Goal: Task Accomplishment & Management: Use online tool/utility

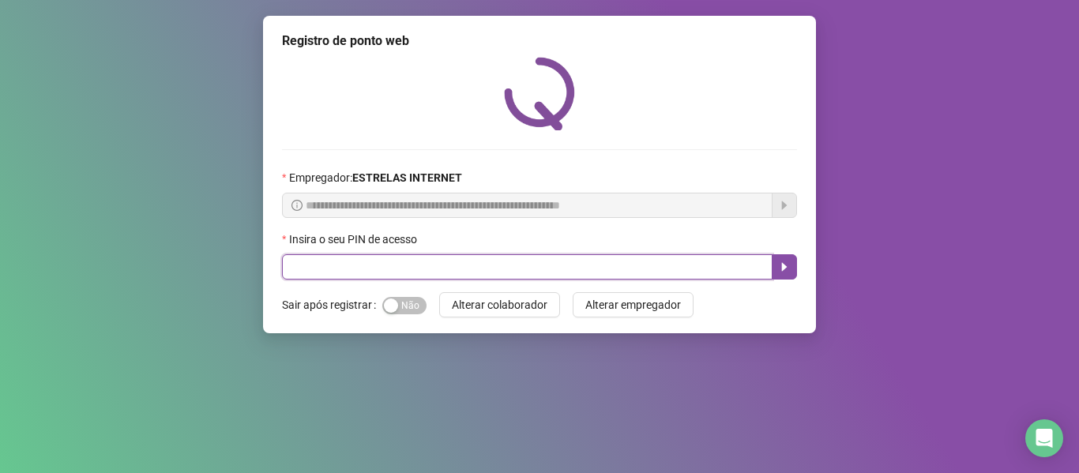
click at [367, 255] on input "text" at bounding box center [527, 266] width 491 height 25
type input "*****"
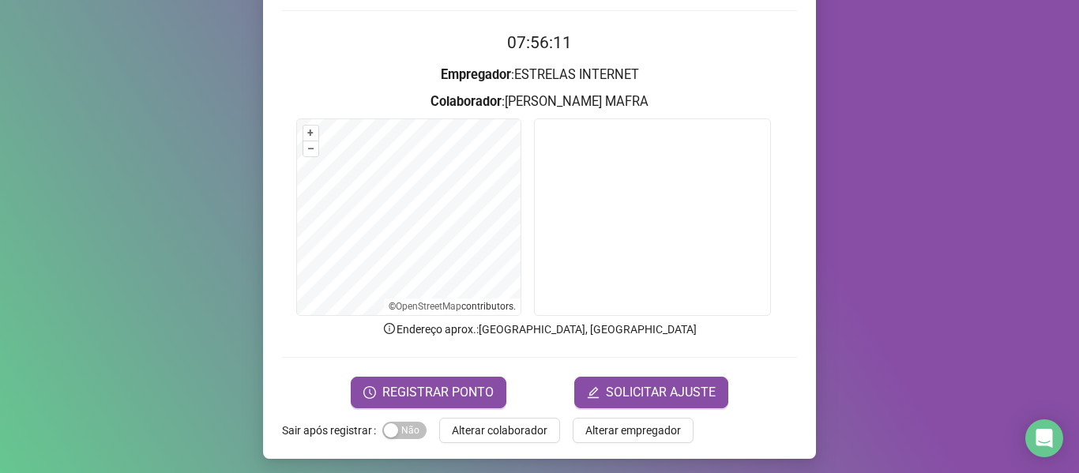
scroll to position [65, 0]
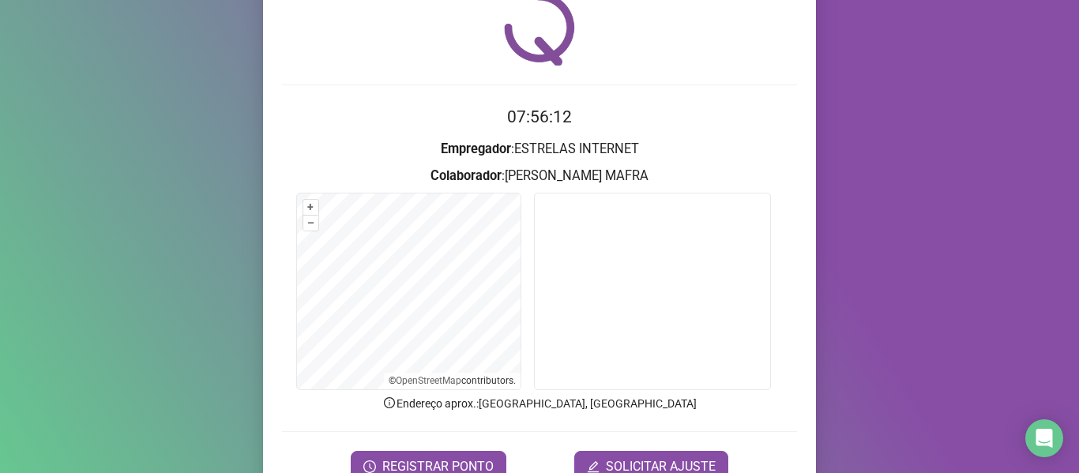
drag, startPoint x: 232, startPoint y: 323, endPoint x: 158, endPoint y: 319, distance: 74.4
click at [158, 319] on div "Registro de ponto web 07:56:12 Empregador : ESTRELAS INTERNET Colaborador : [PE…" at bounding box center [539, 236] width 1079 height 473
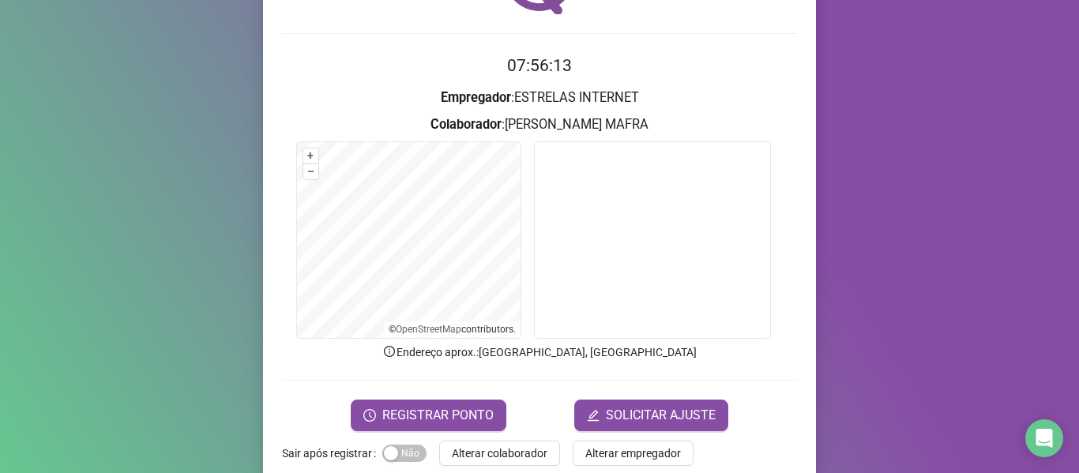
scroll to position [144, 0]
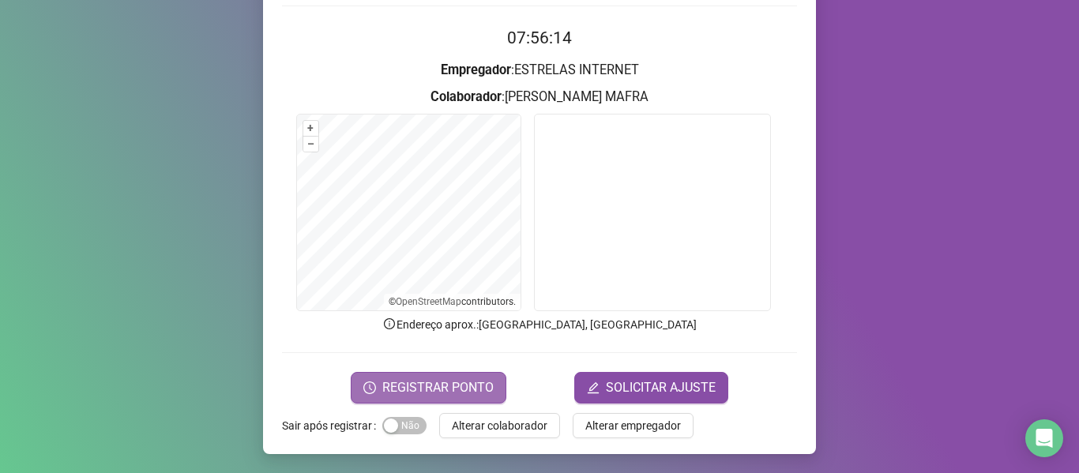
click at [407, 392] on span "REGISTRAR PONTO" at bounding box center [437, 387] width 111 height 19
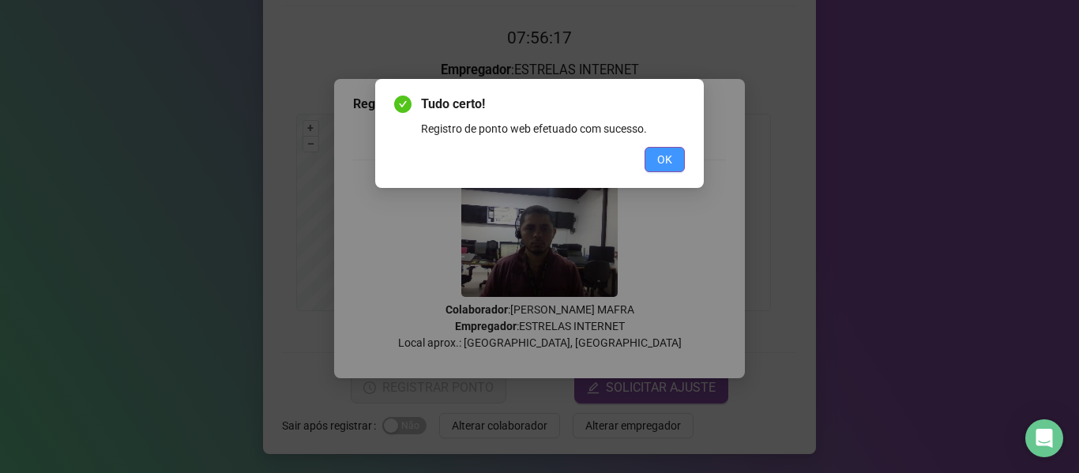
click at [662, 165] on span "OK" at bounding box center [664, 159] width 15 height 17
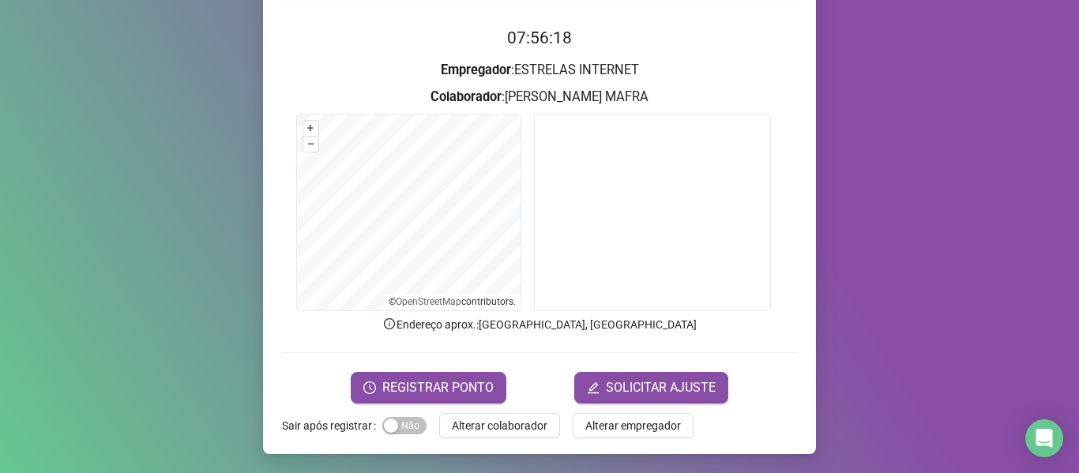
click at [172, 280] on div "Registro de ponto web 07:56:18 Empregador : ESTRELAS INTERNET Colaborador : [PE…" at bounding box center [539, 236] width 1079 height 473
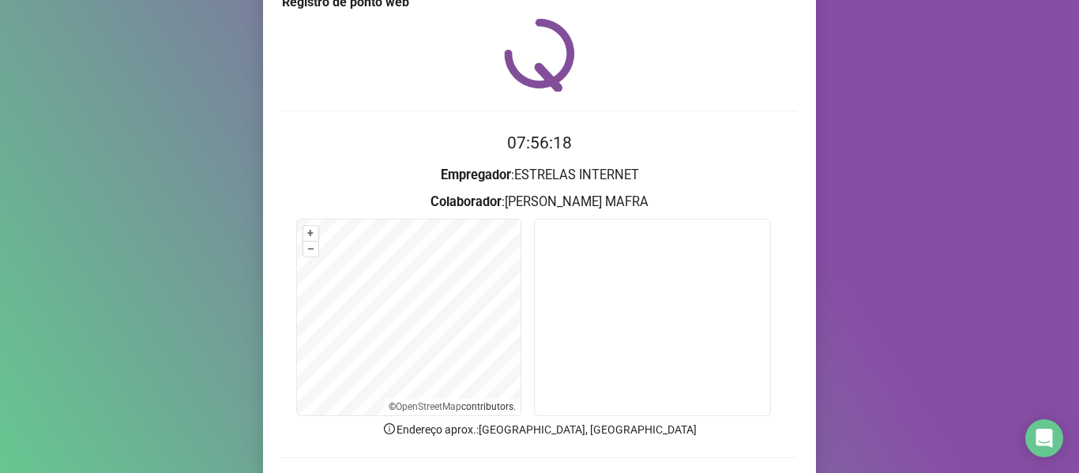
scroll to position [0, 0]
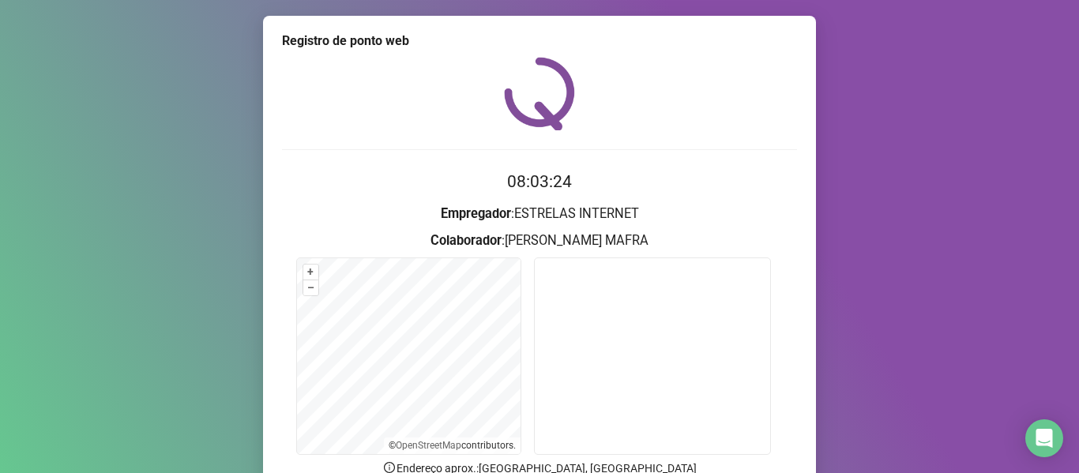
click at [868, 89] on div "Registro de ponto web 08:03:24 Empregador : ESTRELAS INTERNET Colaborador : [PE…" at bounding box center [539, 236] width 1079 height 473
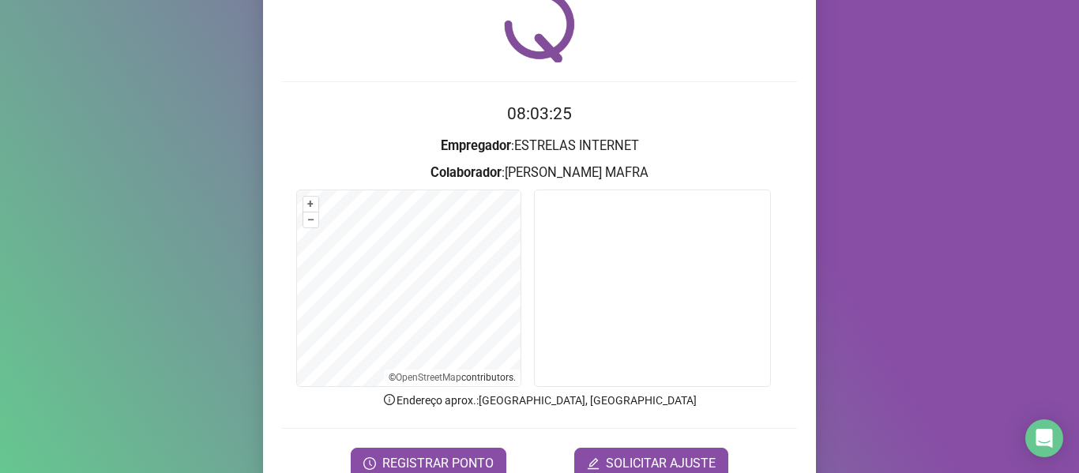
scroll to position [144, 0]
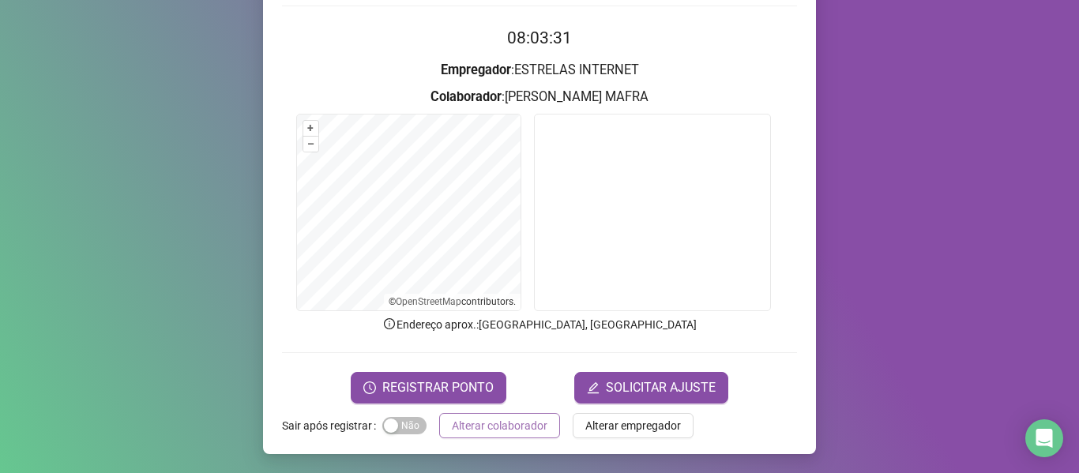
click at [476, 423] on span "Alterar colaborador" at bounding box center [500, 425] width 96 height 17
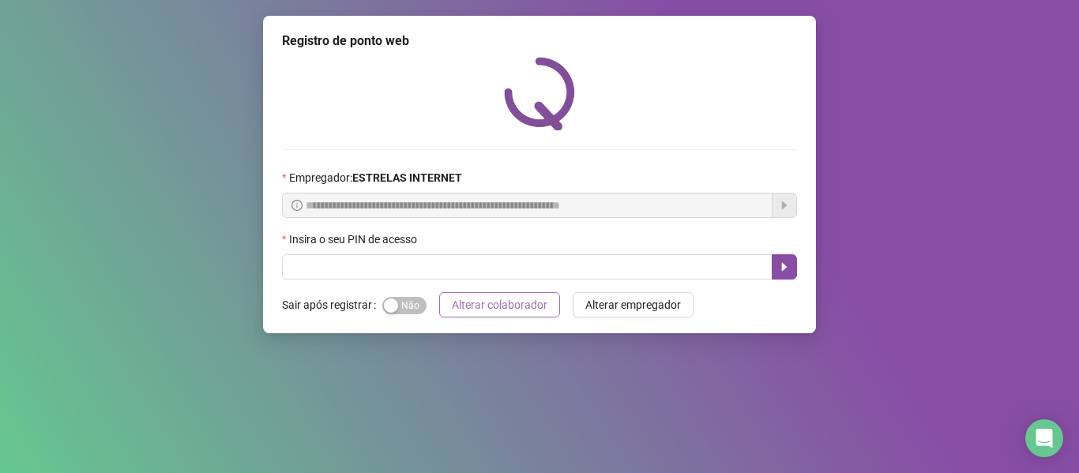
scroll to position [0, 0]
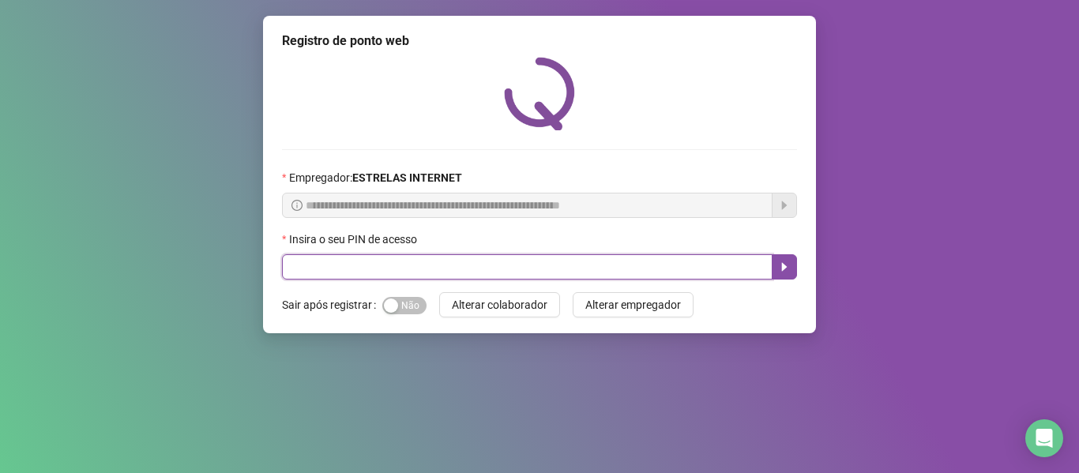
click at [360, 271] on input "text" at bounding box center [527, 266] width 491 height 25
type input "*****"
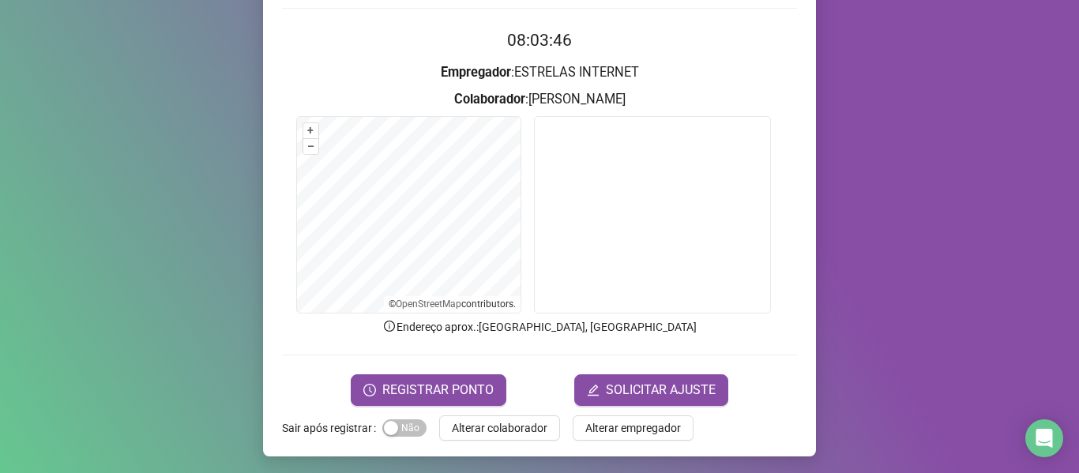
scroll to position [144, 0]
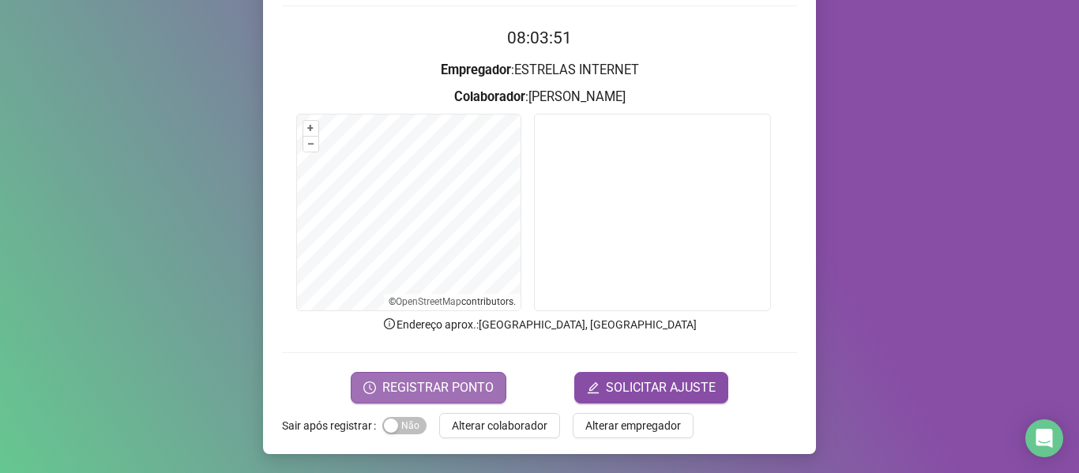
click at [450, 387] on span "REGISTRAR PONTO" at bounding box center [437, 387] width 111 height 19
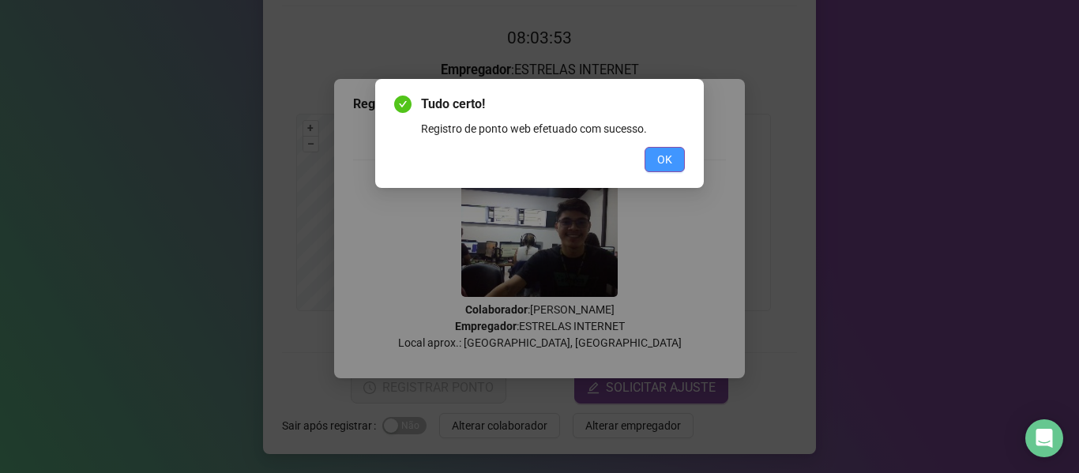
click at [668, 162] on span "OK" at bounding box center [664, 159] width 15 height 17
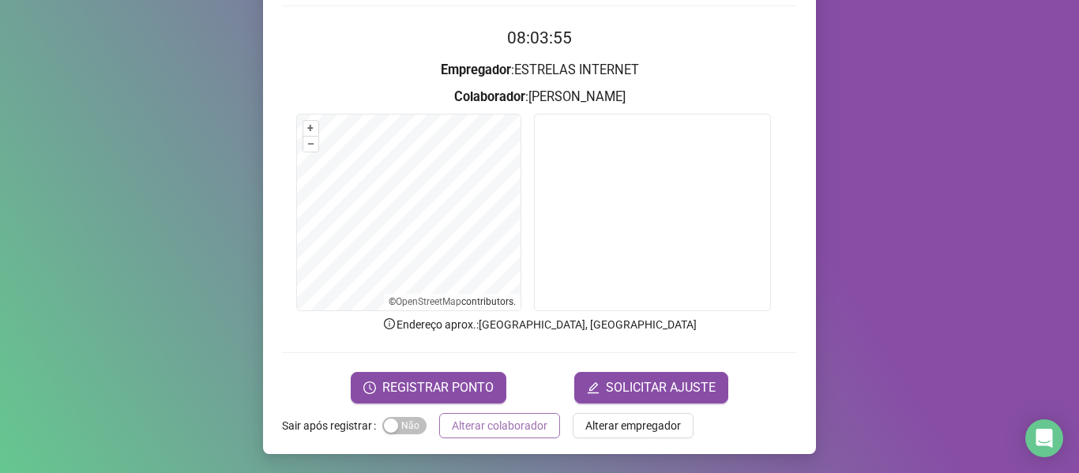
click at [514, 424] on span "Alterar colaborador" at bounding box center [500, 425] width 96 height 17
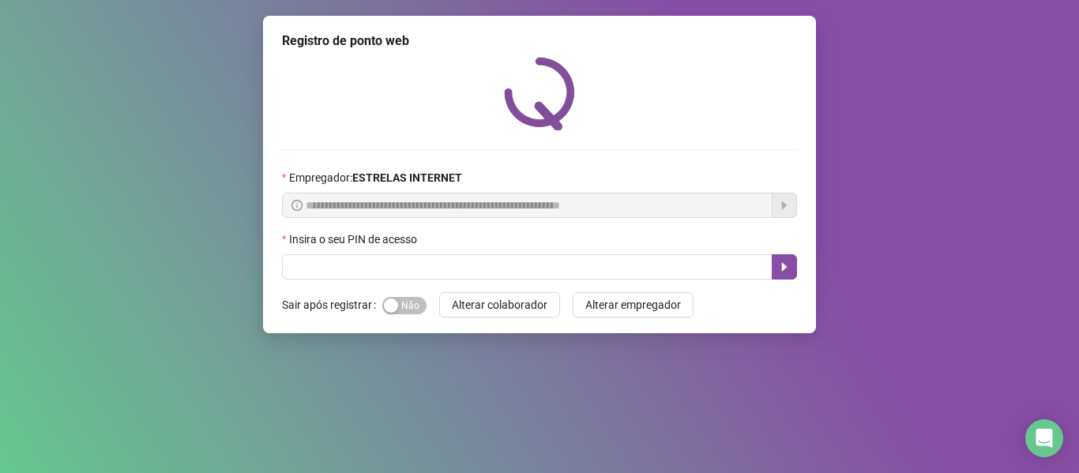
scroll to position [0, 0]
